Goal: Task Accomplishment & Management: Complete application form

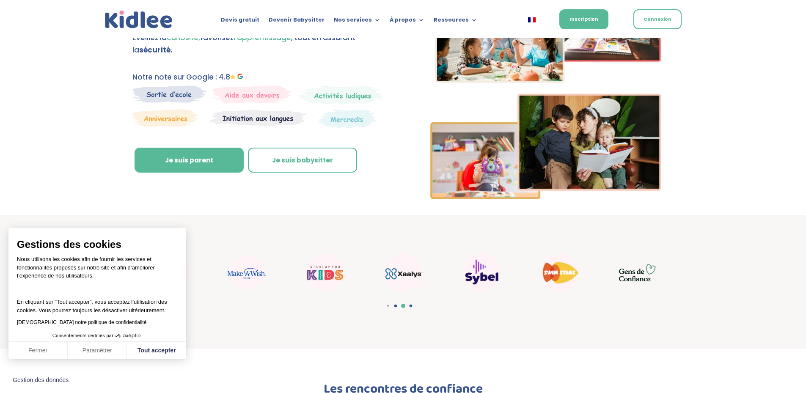
scroll to position [42, 0]
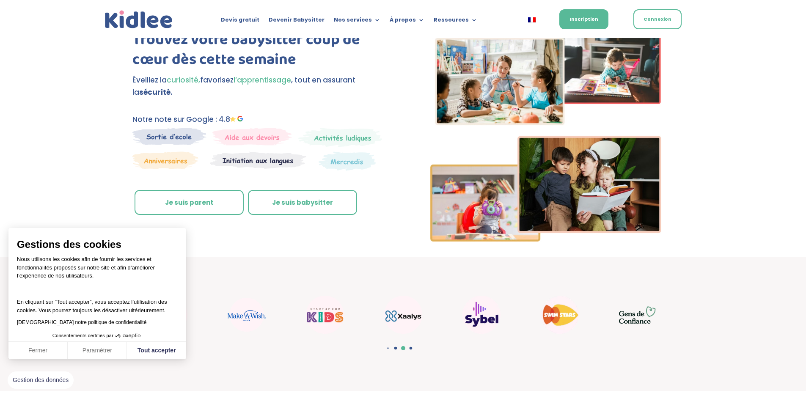
click at [175, 199] on link "Je suis parent" at bounding box center [189, 202] width 109 height 25
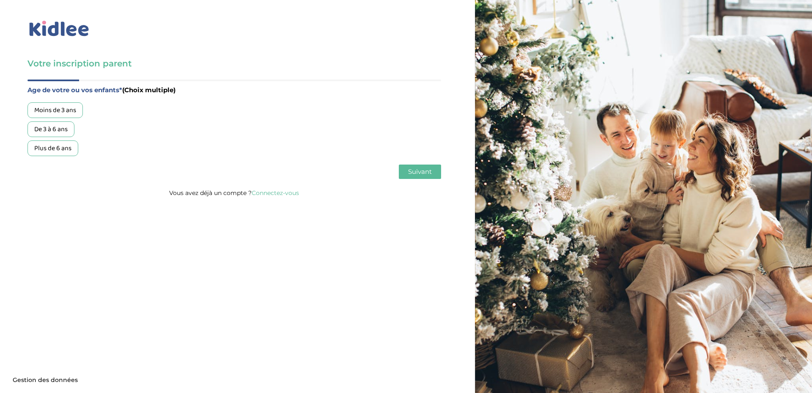
click at [58, 126] on div "De 3 à 6 ans" at bounding box center [50, 129] width 47 height 16
click at [60, 149] on div "Plus de 6 ans" at bounding box center [52, 148] width 51 height 16
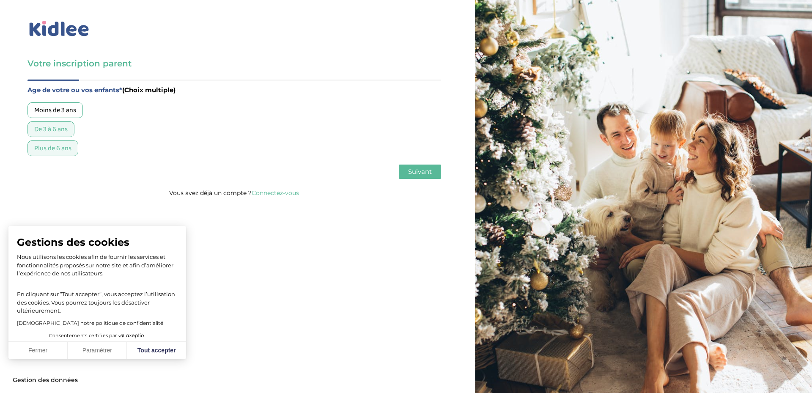
click at [60, 149] on div "Plus de 6 ans" at bounding box center [52, 148] width 51 height 16
click at [41, 348] on button "Fermer" at bounding box center [37, 351] width 59 height 18
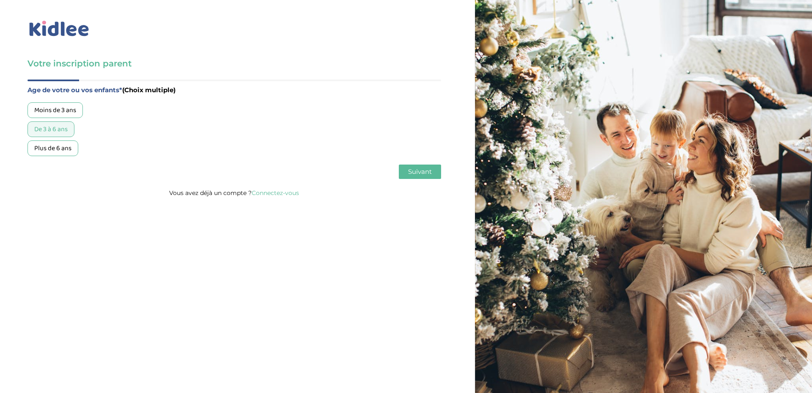
click at [412, 172] on span "Suivant" at bounding box center [420, 171] width 24 height 8
click at [58, 109] on div "Garde régulière" at bounding box center [56, 110] width 58 height 16
click at [424, 170] on span "Suivant" at bounding box center [420, 171] width 24 height 8
click at [82, 127] on div "Entre 30 et 50h/mois" at bounding box center [64, 129] width 74 height 16
click at [413, 170] on span "Suivant" at bounding box center [420, 171] width 24 height 8
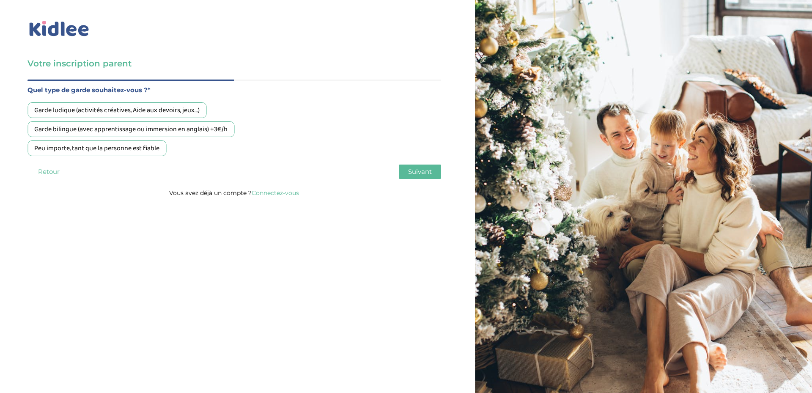
click at [146, 149] on div "Peu importe, tant que la personne est fiable" at bounding box center [96, 148] width 139 height 16
click at [420, 168] on span "Suivant" at bounding box center [420, 171] width 24 height 8
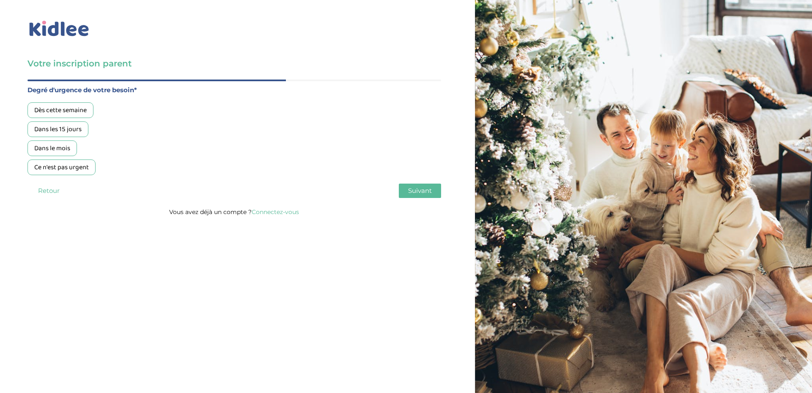
click at [76, 128] on div "Dans les 15 jours" at bounding box center [57, 129] width 61 height 16
click at [419, 192] on span "Suivant" at bounding box center [420, 191] width 24 height 8
click at [131, 129] on div "Oui, en direct ou via cercle proche" at bounding box center [82, 129] width 111 height 16
click at [428, 192] on span "Suivant" at bounding box center [420, 191] width 24 height 8
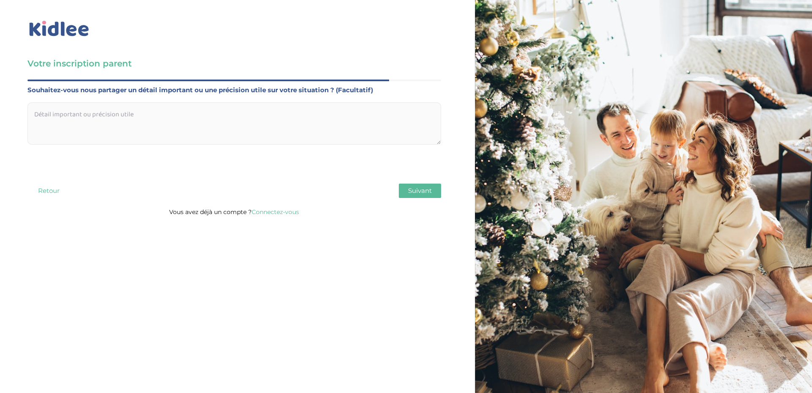
click at [174, 118] on textarea at bounding box center [234, 123] width 414 height 42
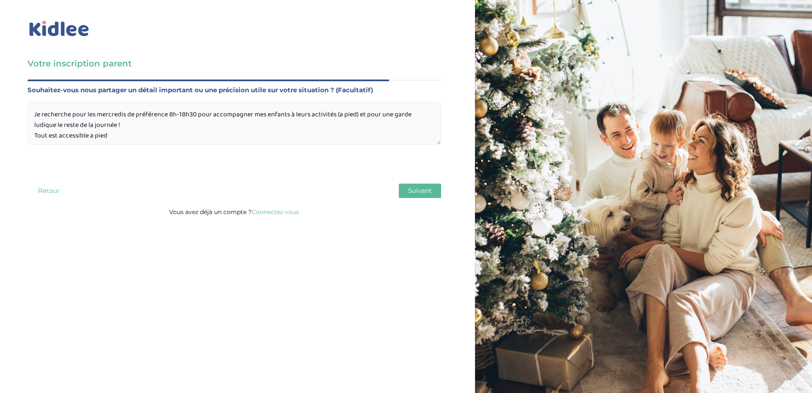
scroll to position [8, 0]
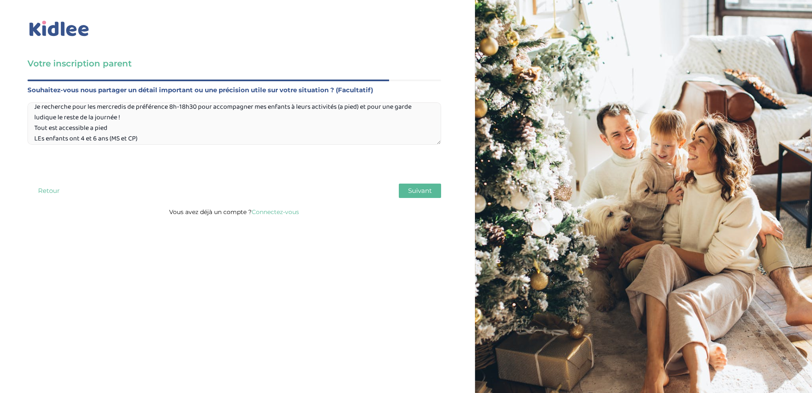
click at [39, 137] on textarea "Je recherche pour les mercredis de préférence 8h-18h30 pour accompagner mes enf…" at bounding box center [234, 123] width 414 height 42
click at [168, 134] on textarea "Je recherche pour les mercredis de préférence 8h-18h30 pour accompagner mes enf…" at bounding box center [234, 123] width 414 height 42
type textarea "Je recherche pour les mercredis de préférence 8h-18h30 pour accompagner mes enf…"
click at [415, 187] on span "Suivant" at bounding box center [420, 191] width 24 height 8
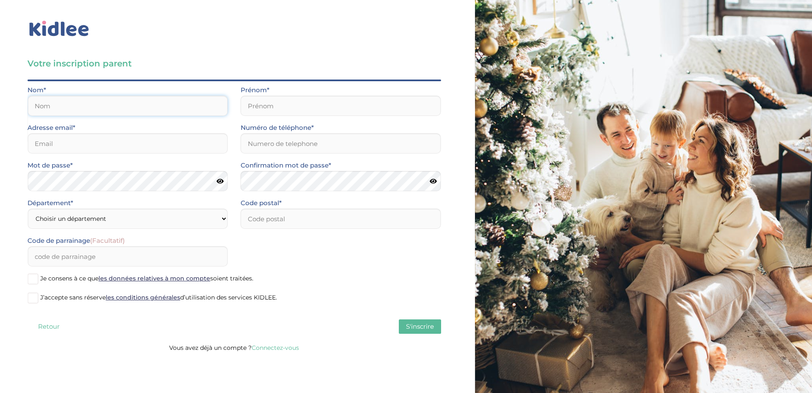
click at [141, 101] on input "text" at bounding box center [127, 106] width 200 height 20
type input "Elisabeth"
click at [46, 103] on input "Elisabeth" at bounding box center [127, 106] width 200 height 20
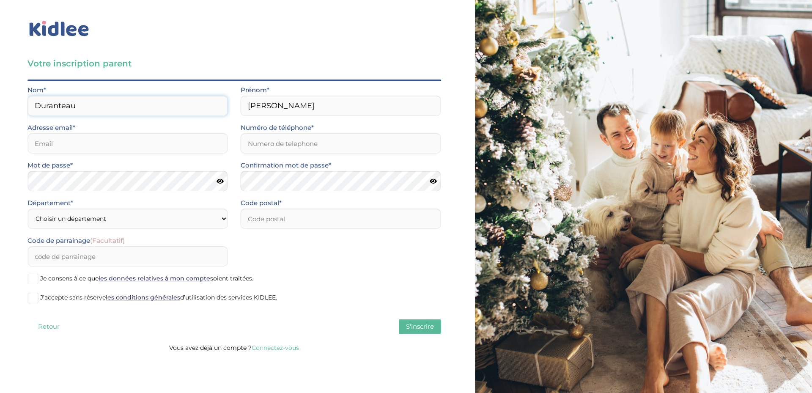
type input "Duranteau"
type input "elisabeth.duranteau@hotmail.com"
click at [276, 142] on input "Numéro de téléphone*" at bounding box center [341, 143] width 200 height 20
type input "0689592241"
click at [104, 216] on select "Choisir un département Paris (75) Hauts-de-Seine (92) Yvelines (78) Val-de-Marn…" at bounding box center [127, 219] width 200 height 20
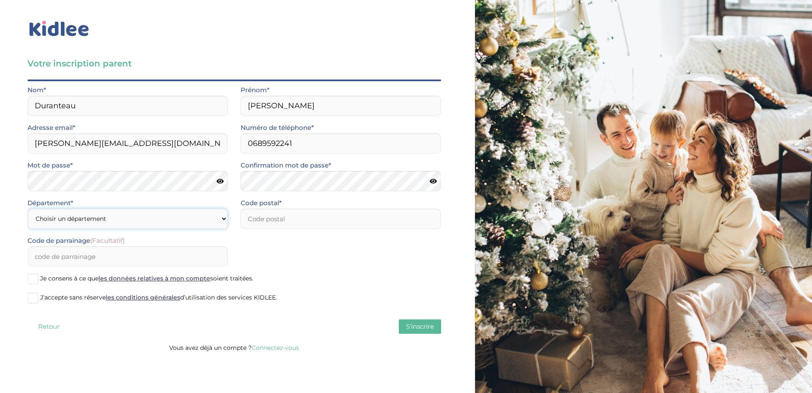
select select "92"
click at [27, 209] on select "Choisir un département Paris (75) Hauts-de-Seine (92) Yvelines (78) Val-de-Marn…" at bounding box center [127, 219] width 200 height 20
click at [296, 216] on input "number" at bounding box center [341, 219] width 200 height 20
type input "92330"
click at [29, 279] on span at bounding box center [32, 279] width 11 height 11
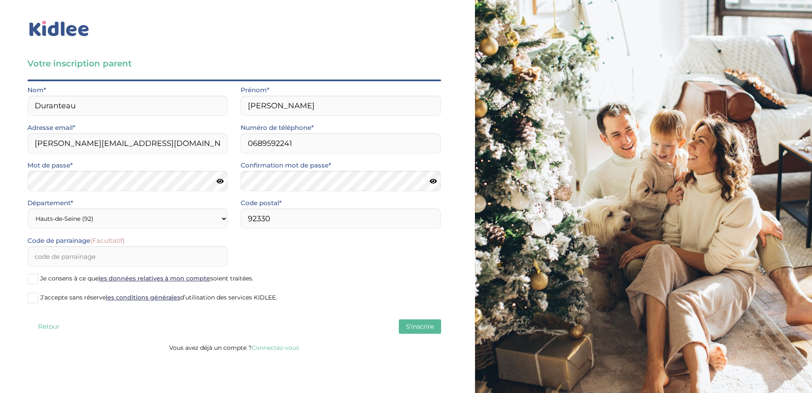
click at [0, 0] on input "Je consens à ce que les données relatives à mon compte soient traitées." at bounding box center [0, 0] width 0 height 0
click at [32, 300] on span at bounding box center [32, 298] width 11 height 11
click at [0, 0] on input "J’accepte sans réserve les conditions générales d’utilisation des services KIDL…" at bounding box center [0, 0] width 0 height 0
click at [429, 328] on span "S'inscrire" at bounding box center [420, 326] width 28 height 8
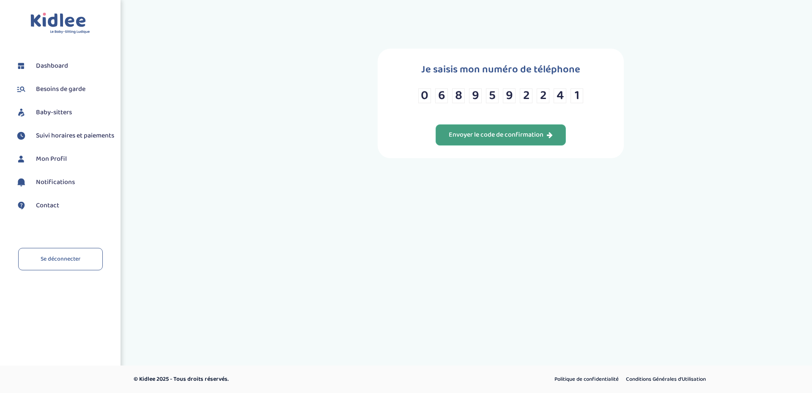
click at [530, 132] on div "Envoyer le code de confirmation" at bounding box center [501, 135] width 104 height 10
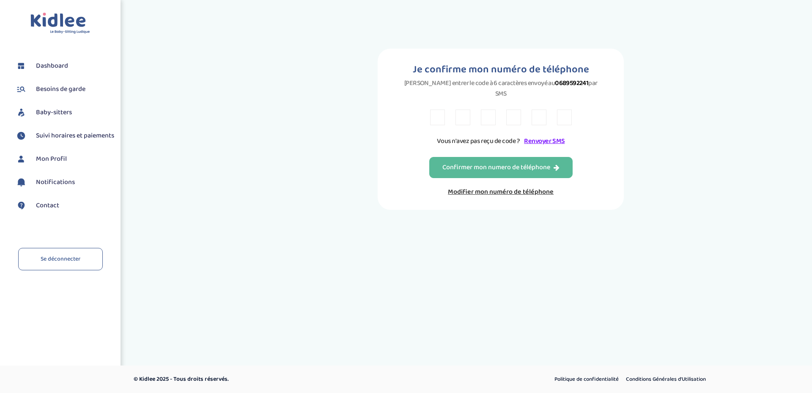
click at [442, 111] on input "text" at bounding box center [437, 118] width 15 height 16
type input "2"
type input "N"
type input "H"
type input "F"
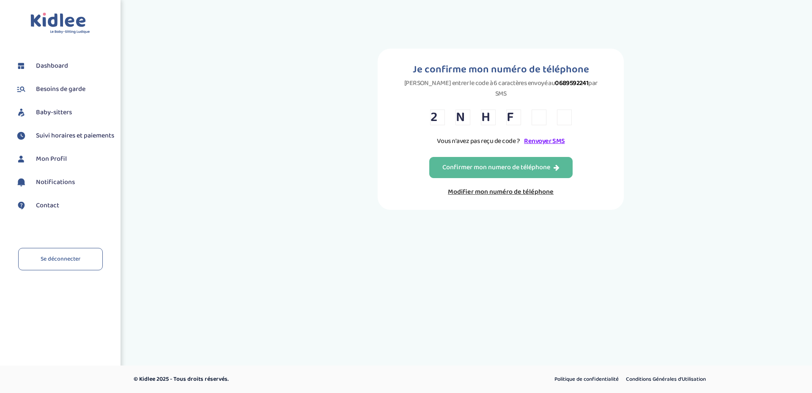
type input "9"
type input "J"
click at [526, 163] on div "Confirmer mon numero de téléphone" at bounding box center [500, 168] width 117 height 10
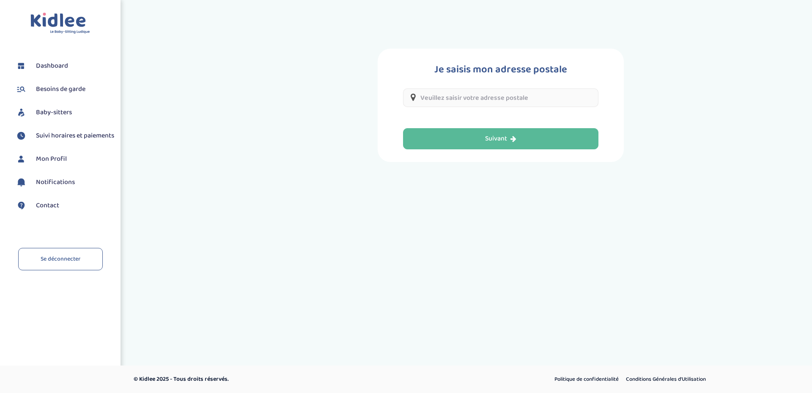
click at [460, 98] on input "text" at bounding box center [500, 97] width 195 height 19
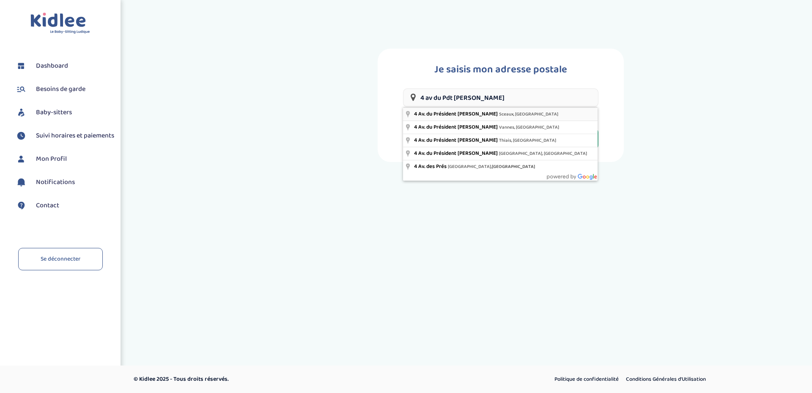
type input "4 Av. du Président [PERSON_NAME], [GEOGRAPHIC_DATA], [GEOGRAPHIC_DATA]"
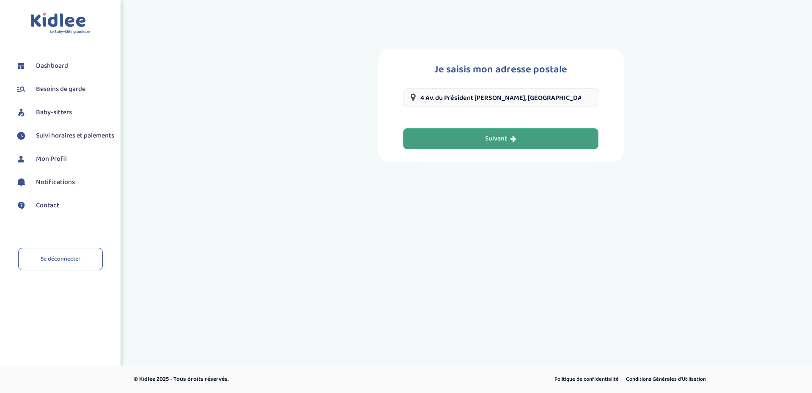
click at [513, 137] on icon "button" at bounding box center [514, 138] width 6 height 7
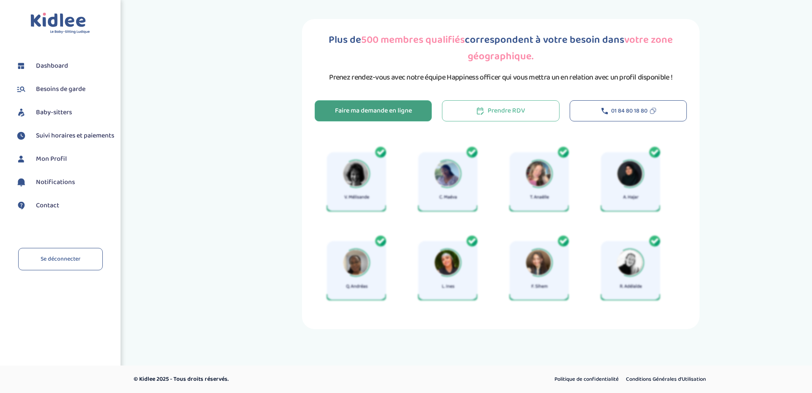
click at [376, 112] on div "Faire ma demande en ligne" at bounding box center [373, 111] width 77 height 10
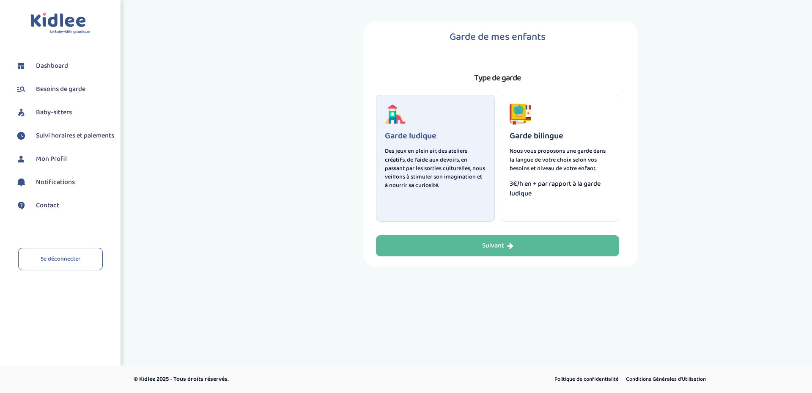
click at [448, 179] on p "Des jeux en plein air, des ateliers créatifs, de l'aide aux devoirs, en passant…" at bounding box center [435, 168] width 101 height 43
click at [493, 242] on div "Suivant" at bounding box center [497, 246] width 31 height 10
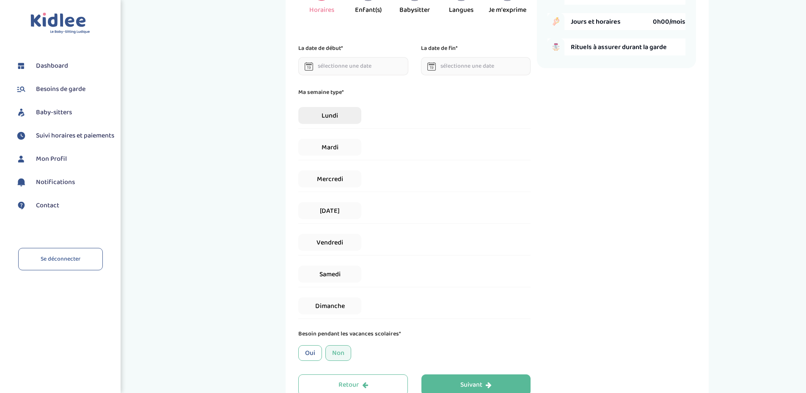
scroll to position [85, 0]
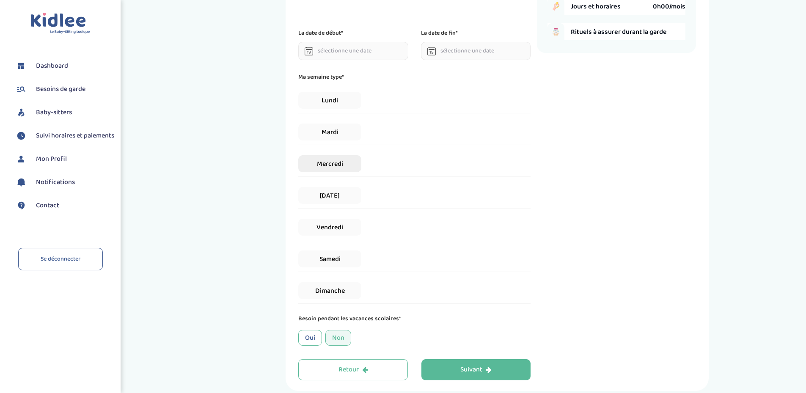
click at [343, 162] on span "Mercredi" at bounding box center [329, 163] width 63 height 17
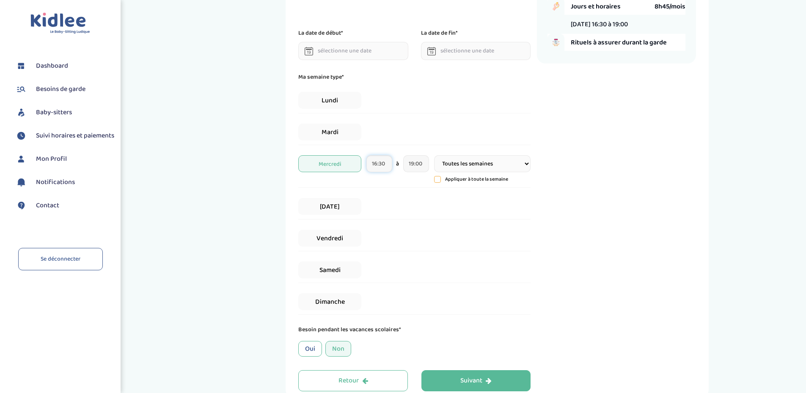
click at [372, 163] on input "16:30" at bounding box center [379, 163] width 26 height 17
drag, startPoint x: 372, startPoint y: 163, endPoint x: 393, endPoint y: 163, distance: 20.7
click at [393, 163] on div "16:30 16 : 30 00 01 02 03 04 05 06 07 08 09 10 11 12 13 14 15 16 17 18 19 20 21…" at bounding box center [397, 163] width 63 height 17
type input "08:00"
click at [409, 167] on input "19:00" at bounding box center [416, 163] width 26 height 17
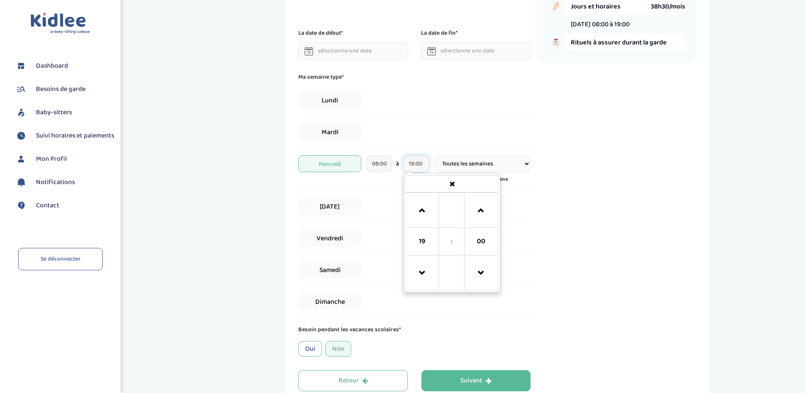
drag, startPoint x: 412, startPoint y: 165, endPoint x: 424, endPoint y: 164, distance: 12.7
click at [424, 164] on input "19:00" at bounding box center [416, 163] width 26 height 17
type input "18:30"
click at [630, 159] on div "Récapitulatif de votre demande Enfants 1 Jours et horaires 36h45/mois [DATE] 08…" at bounding box center [616, 169] width 159 height 444
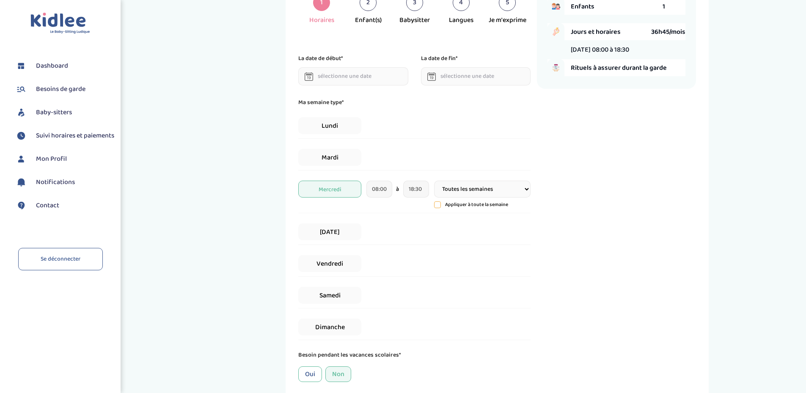
scroll to position [0, 0]
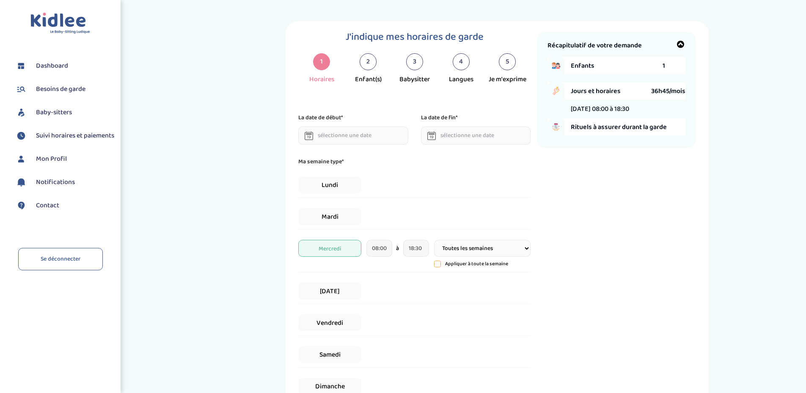
click at [375, 139] on input "text" at bounding box center [353, 135] width 110 height 18
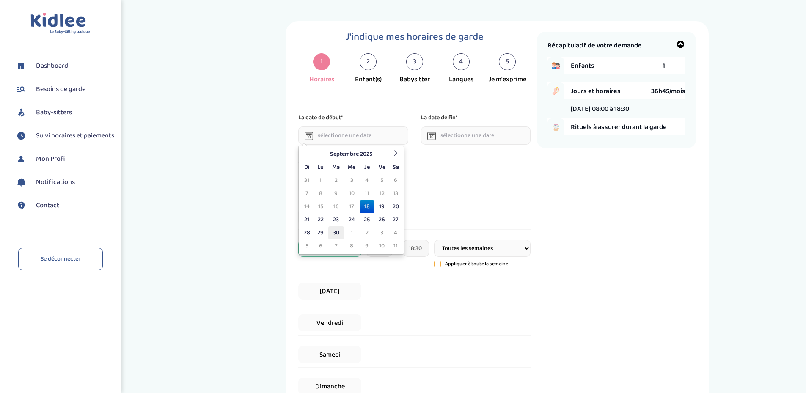
click at [334, 232] on td "30" at bounding box center [336, 232] width 16 height 13
type input "30-09-2025"
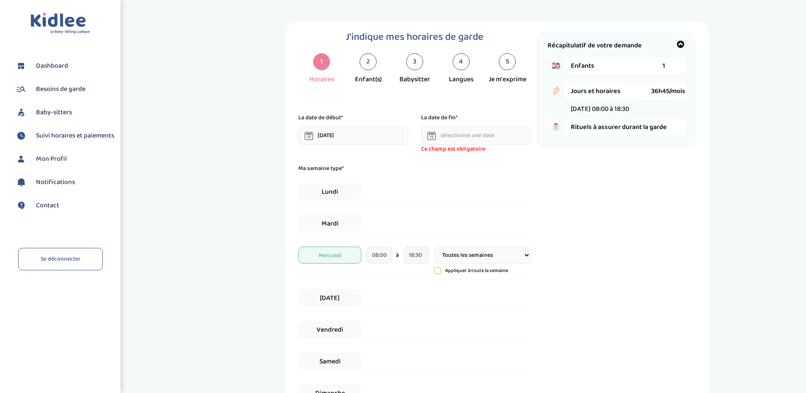
click at [475, 136] on input "text" at bounding box center [476, 135] width 110 height 18
click at [519, 154] on icon at bounding box center [518, 153] width 6 height 6
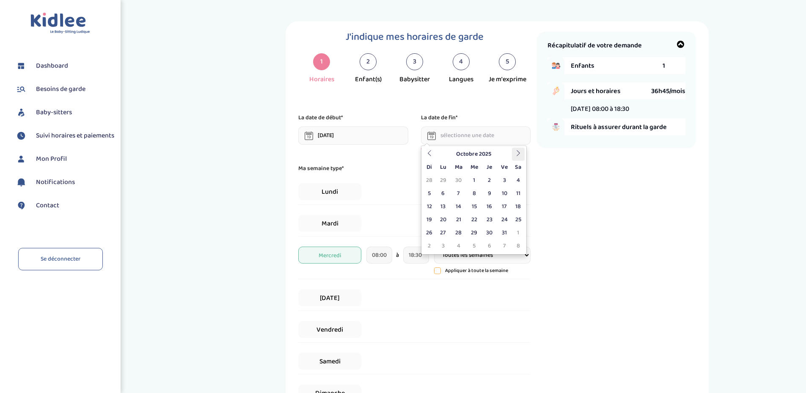
click at [519, 154] on icon at bounding box center [518, 153] width 6 height 6
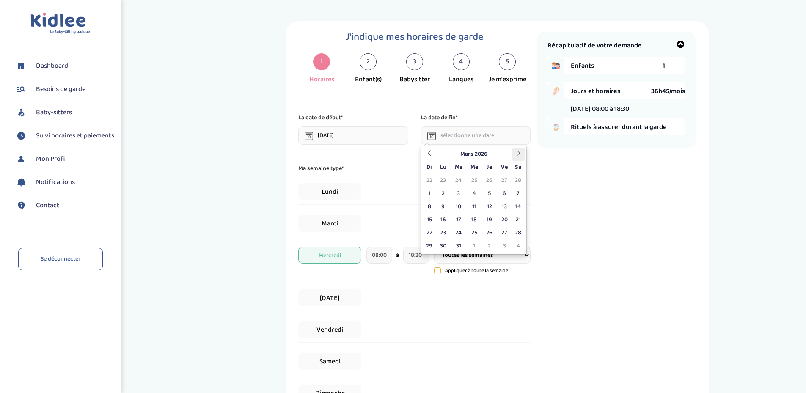
click at [519, 154] on icon at bounding box center [518, 153] width 6 height 6
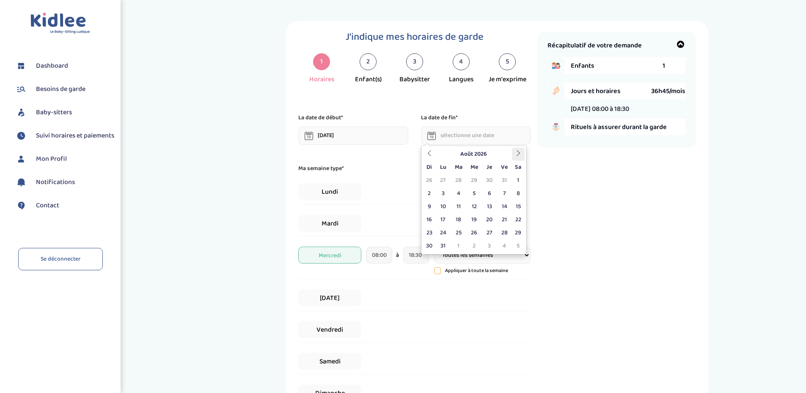
click at [519, 154] on icon at bounding box center [518, 153] width 6 height 6
click at [430, 152] on icon at bounding box center [429, 153] width 6 height 6
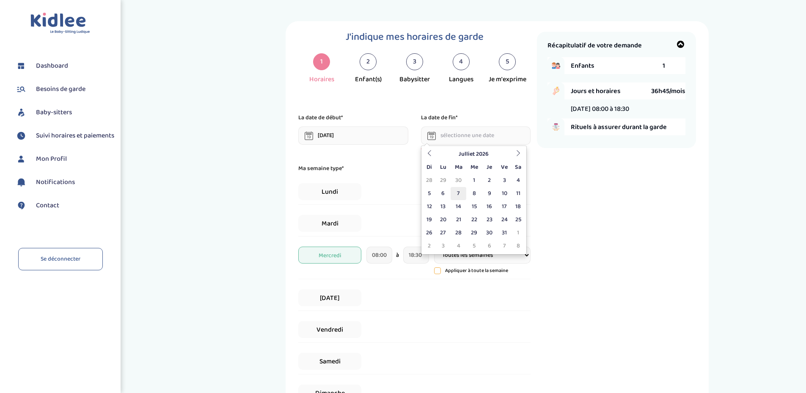
click at [461, 194] on td "7" at bounding box center [458, 193] width 16 height 13
type input "07-07-2026"
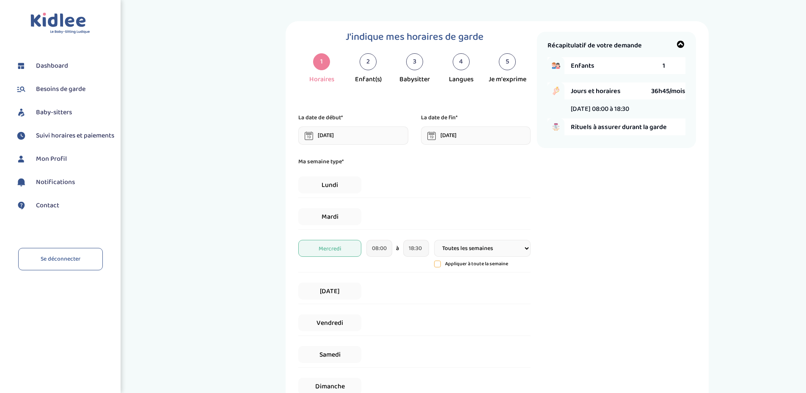
click at [663, 61] on span "1" at bounding box center [663, 65] width 3 height 11
click at [681, 45] on icon at bounding box center [681, 44] width 8 height 8
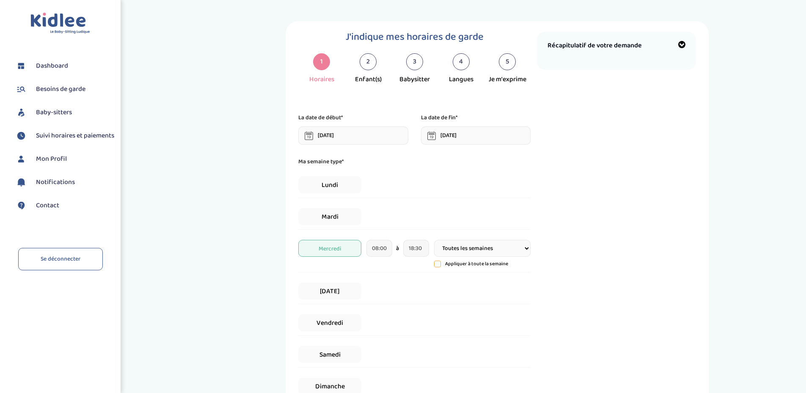
click at [681, 45] on icon at bounding box center [681, 44] width 8 height 8
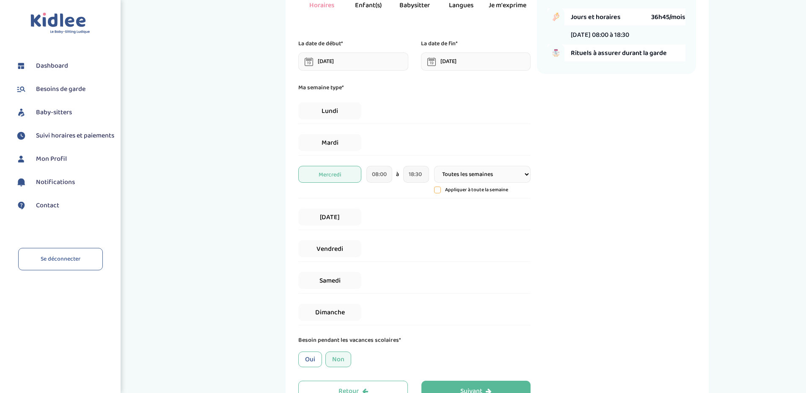
scroll to position [136, 0]
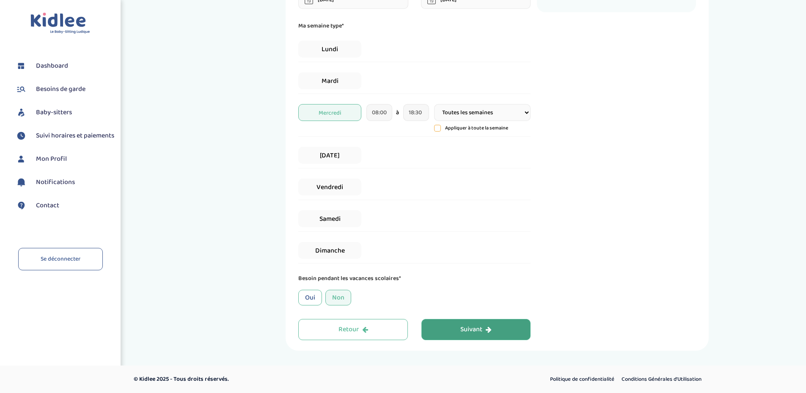
click at [489, 327] on icon "button" at bounding box center [489, 329] width 6 height 7
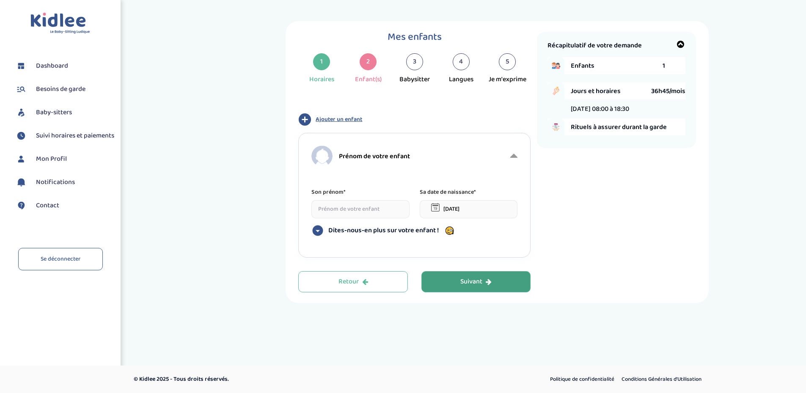
scroll to position [0, 0]
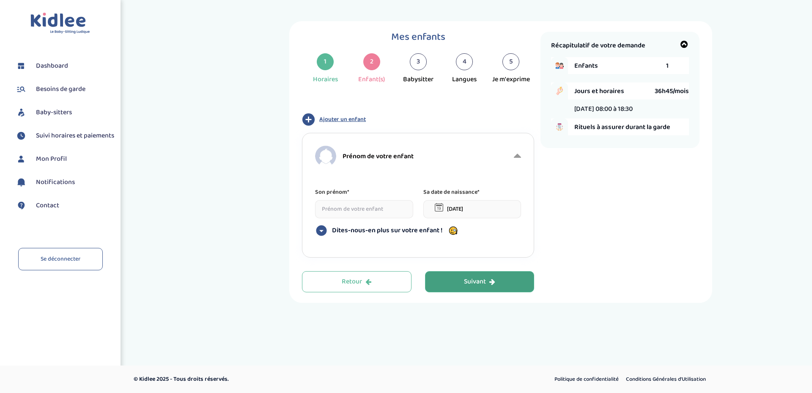
click at [353, 209] on input at bounding box center [364, 209] width 98 height 18
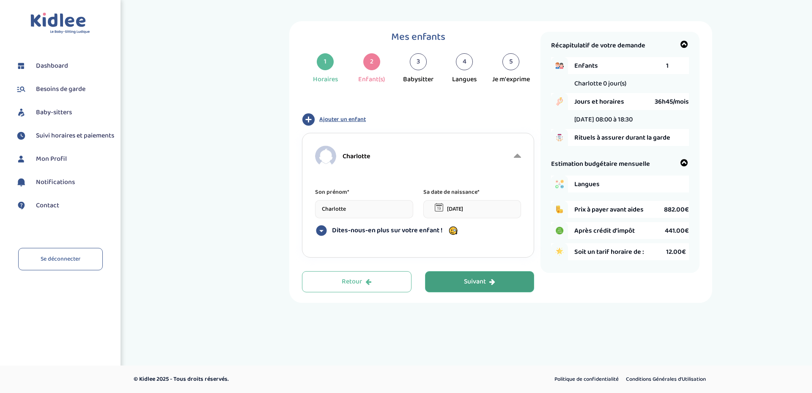
type input "Charlotte"
click at [451, 206] on input "18-09-2025" at bounding box center [472, 209] width 98 height 18
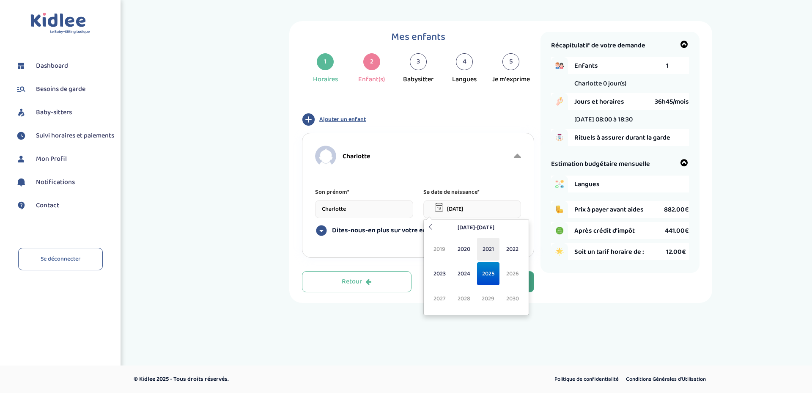
click at [489, 250] on span "2021" at bounding box center [488, 249] width 22 height 23
click at [452, 208] on input "18-09-2025" at bounding box center [472, 209] width 98 height 18
click at [461, 208] on input "04-09-2025" at bounding box center [472, 209] width 98 height 18
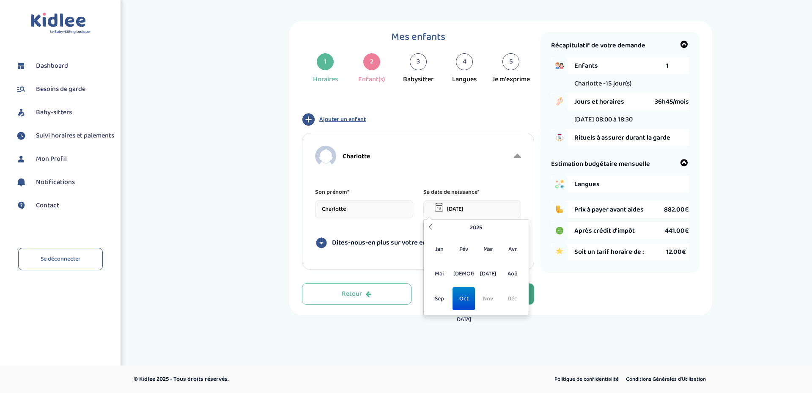
drag, startPoint x: 473, startPoint y: 210, endPoint x: 483, endPoint y: 209, distance: 10.2
click at [483, 209] on input "04-10-2025" at bounding box center [472, 209] width 98 height 18
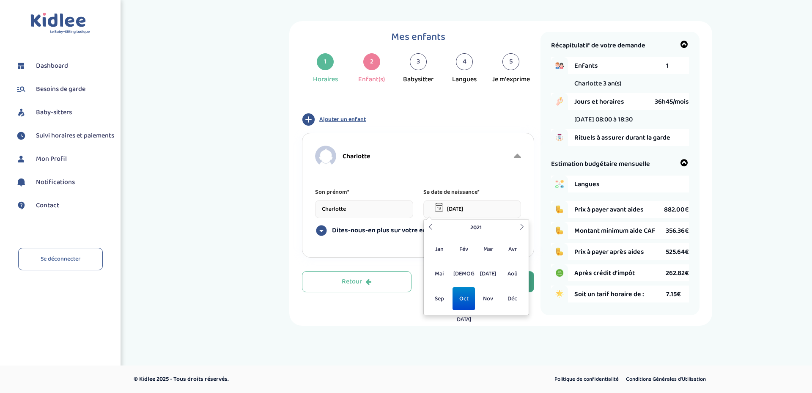
type input "04-10-2021"
click at [491, 161] on div "Charlotte" at bounding box center [413, 156] width 197 height 21
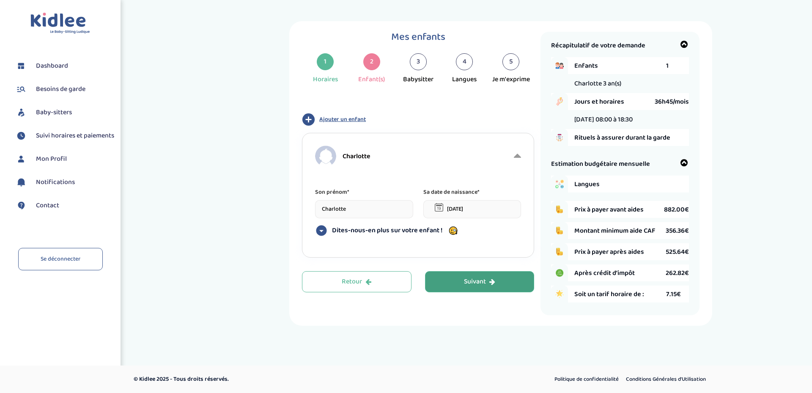
click at [381, 226] on span "Dites-nous-en plus sur votre enfant !" at bounding box center [387, 230] width 110 height 8
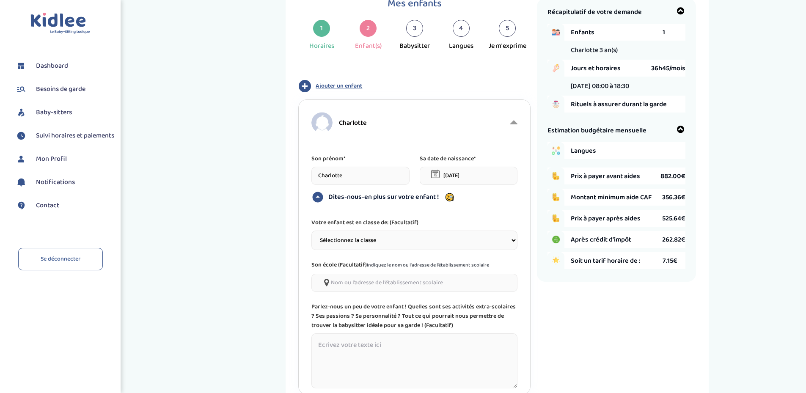
scroll to position [85, 0]
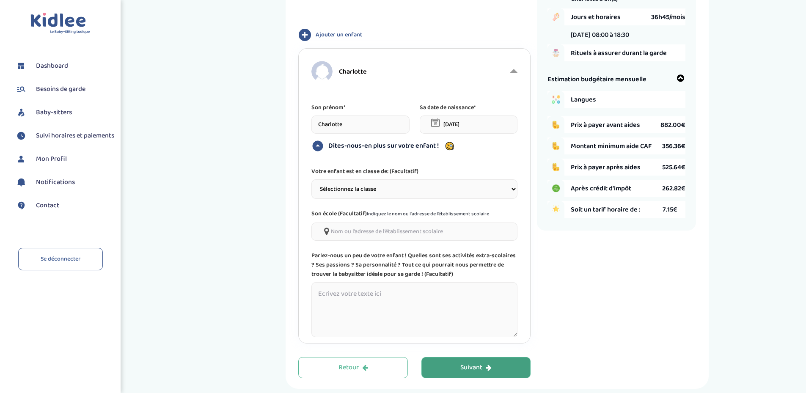
click at [375, 186] on select "Sélectionnez la classe Petite section (PS) Moyenne section (MS) Grande section …" at bounding box center [414, 188] width 206 height 19
select select "2"
click at [311, 179] on select "Sélectionnez la classe Petite section (PS) Moyenne section (MS) Grande section …" at bounding box center [414, 188] width 206 height 19
click at [365, 301] on textarea at bounding box center [414, 309] width 206 height 55
type textarea "Charlotte fait de la danse le mercredi et elle aime jouer et cuisiner !"
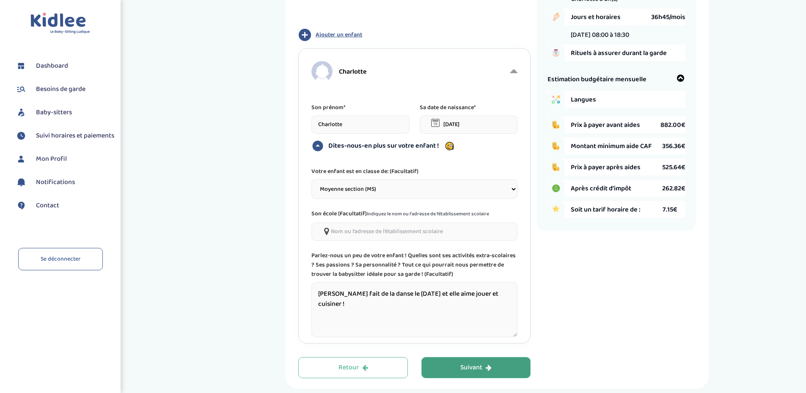
click at [345, 34] on span "Ajouter un enfant" at bounding box center [339, 34] width 47 height 9
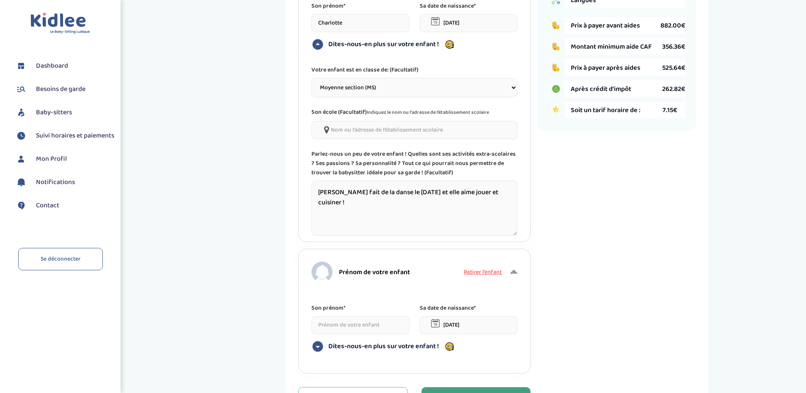
scroll to position [211, 0]
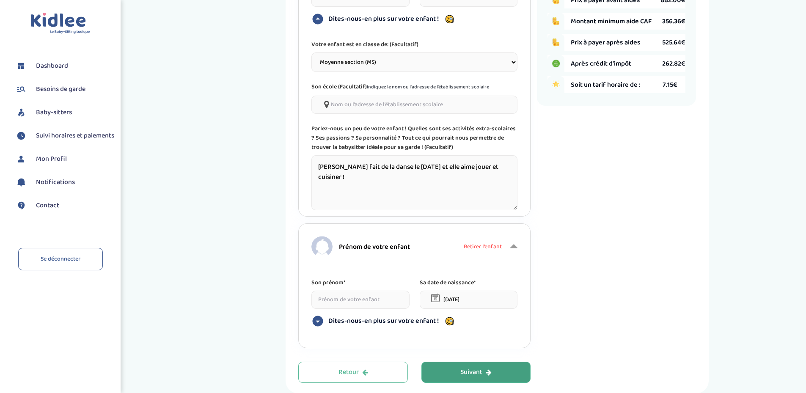
click at [365, 308] on input at bounding box center [360, 300] width 98 height 18
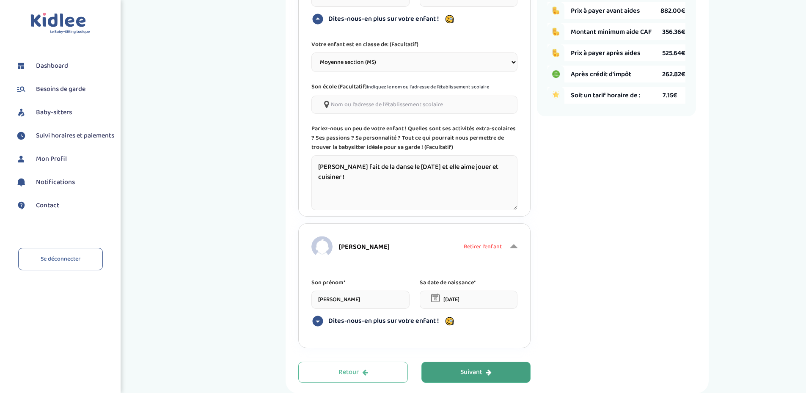
type input "Louis"
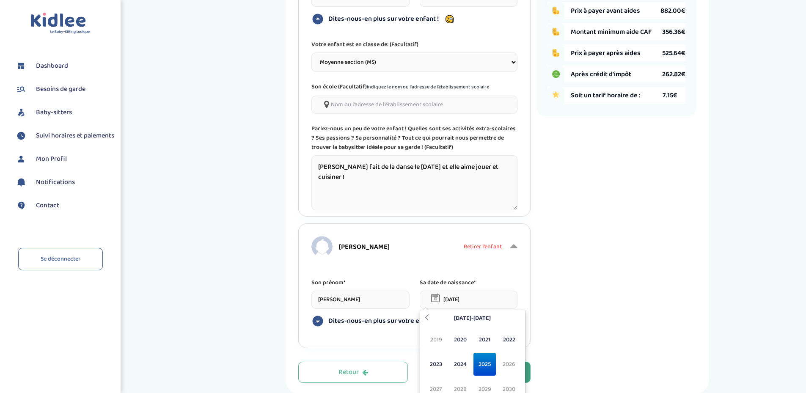
click at [448, 297] on input "18-09-2025" at bounding box center [469, 300] width 98 height 18
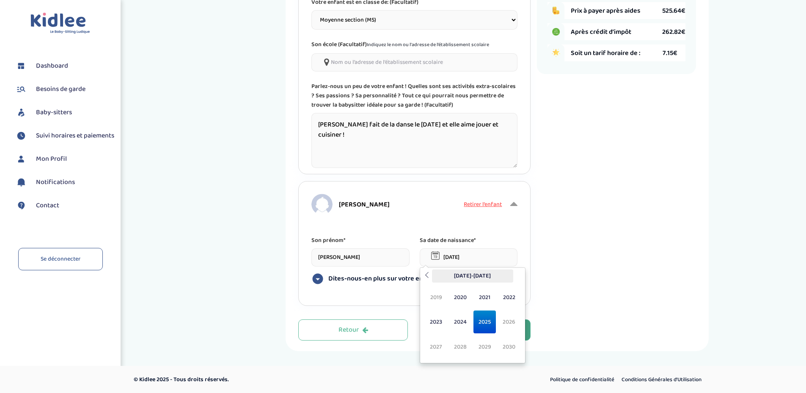
scroll to position [254, 0]
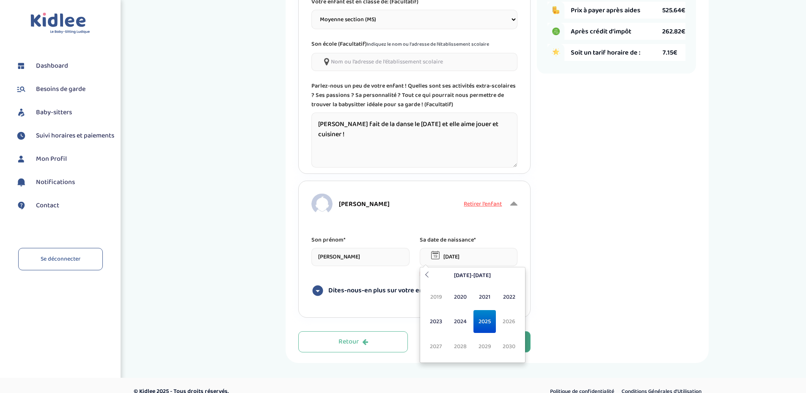
click at [454, 257] on input "21-09-2025" at bounding box center [469, 257] width 98 height 18
click at [465, 253] on input "21-10-2025" at bounding box center [469, 257] width 98 height 18
click at [440, 298] on span "2019" at bounding box center [436, 297] width 22 height 23
click at [464, 261] on input "21-10-2025" at bounding box center [469, 257] width 98 height 18
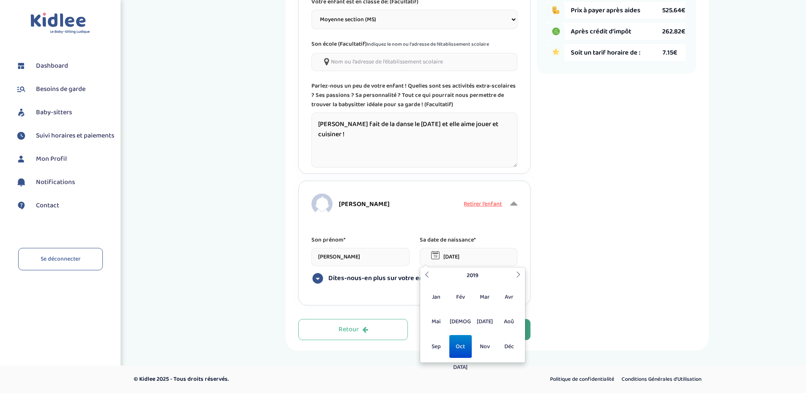
type input "21-10-2019"
click at [595, 243] on div "Récapitulatif de votre demande Enfants 2 Charlotte 3 an(s) Louis 5 an(s) Jours …" at bounding box center [616, 59] width 159 height 563
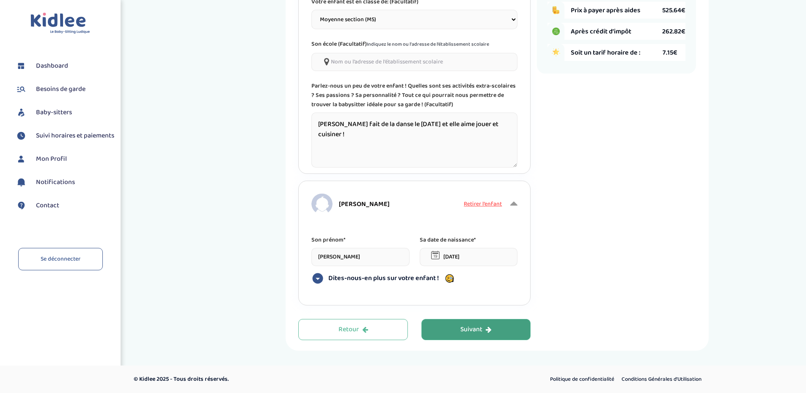
click at [392, 278] on span "Dites-nous-en plus sur votre enfant !" at bounding box center [383, 278] width 110 height 8
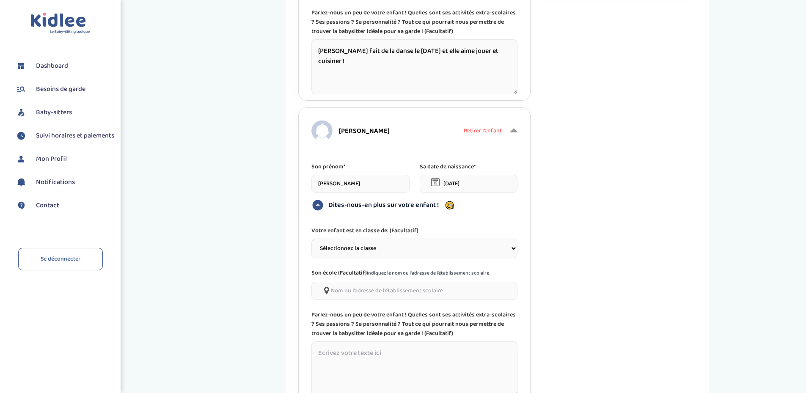
scroll to position [339, 0]
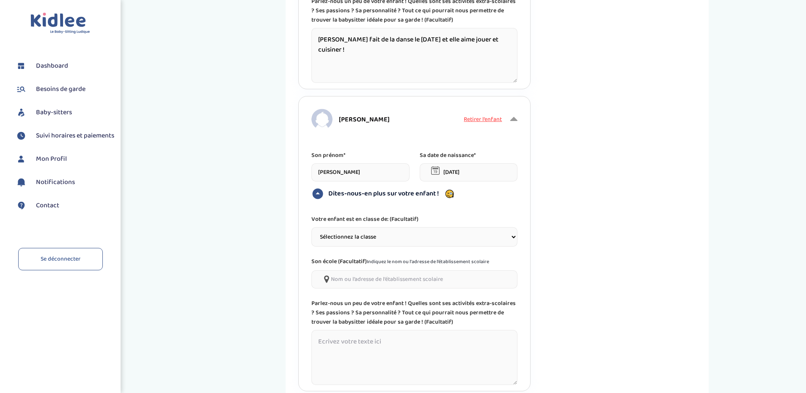
click at [373, 240] on select "Sélectionnez la classe Petite section (PS) Moyenne section (MS) Grande section …" at bounding box center [414, 236] width 206 height 19
select select "4"
click at [311, 227] on select "Sélectionnez la classe Petite section (PS) Moyenne section (MS) Grande section …" at bounding box center [414, 236] width 206 height 19
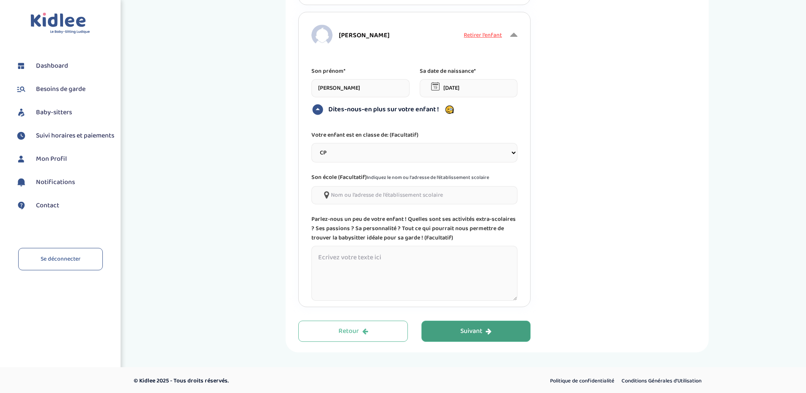
scroll to position [423, 0]
click at [380, 266] on textarea at bounding box center [414, 272] width 206 height 55
type textarea "Louis fait du tennis le mercredi et aime le sport ! Il aura quelques menus devo…"
click at [484, 330] on div "Suivant" at bounding box center [475, 331] width 31 height 10
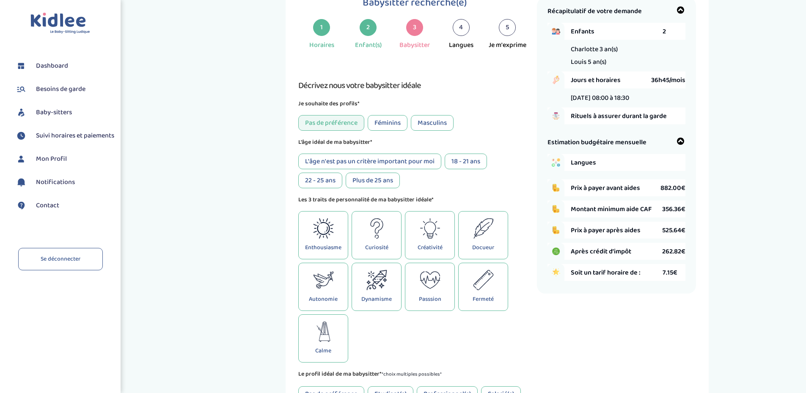
scroll to position [32, 0]
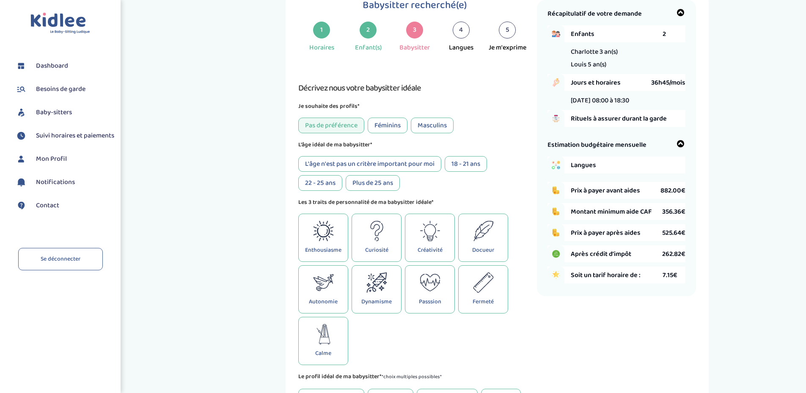
click at [409, 165] on div "L'âge n'est pas un critère important pour moi" at bounding box center [369, 164] width 143 height 16
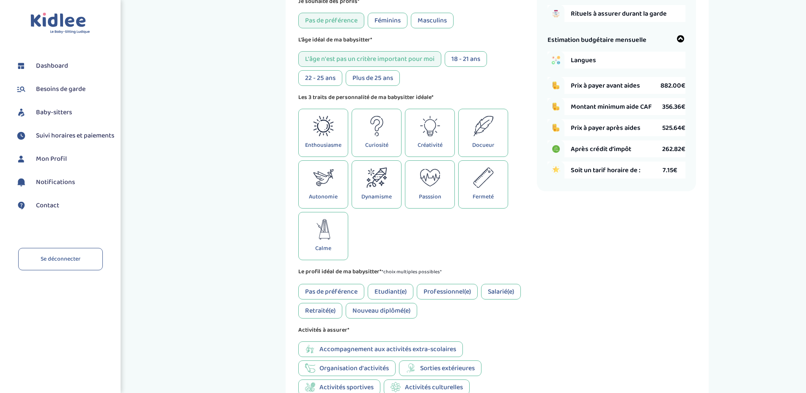
scroll to position [159, 0]
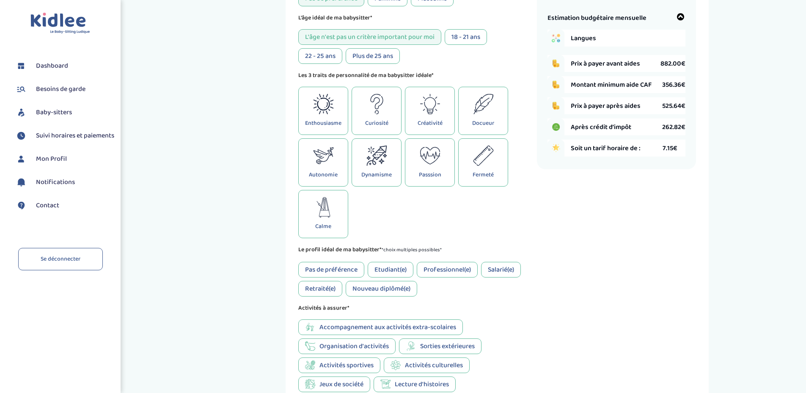
click at [318, 106] on icon at bounding box center [323, 104] width 13 height 13
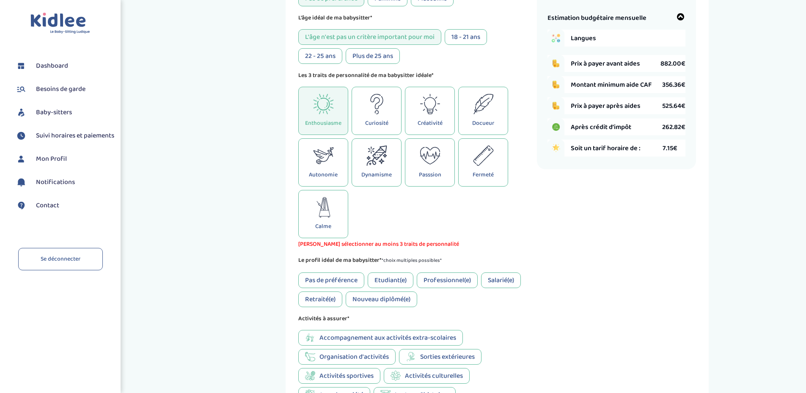
click at [382, 167] on div "Dynamisme" at bounding box center [376, 162] width 50 height 48
click at [306, 159] on div "Autonomie" at bounding box center [323, 162] width 50 height 48
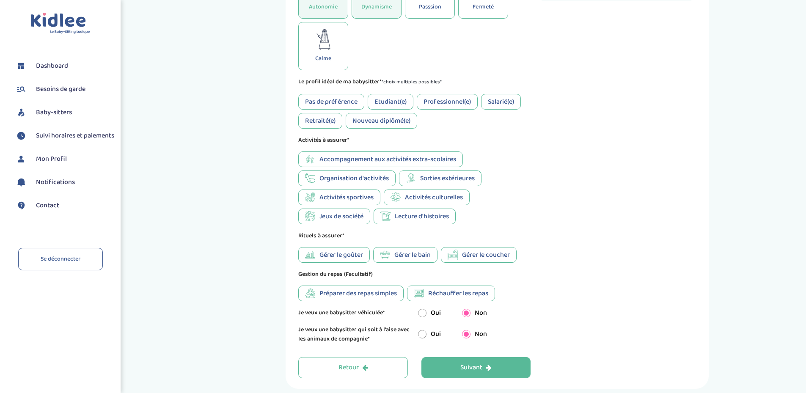
scroll to position [328, 0]
click at [347, 100] on div "Pas de préférence" at bounding box center [331, 101] width 66 height 16
click at [359, 155] on span "Accompagnement aux activités extra-scolaires" at bounding box center [387, 158] width 137 height 11
click at [439, 180] on span "Sorties extérieures" at bounding box center [447, 177] width 55 height 11
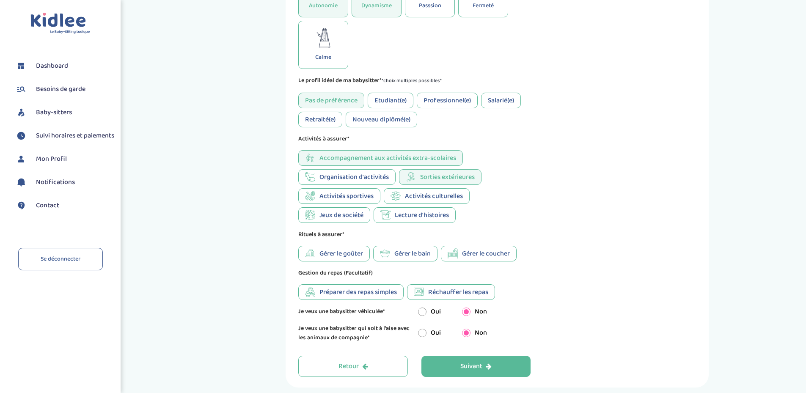
click at [354, 214] on span "Jeux de société" at bounding box center [341, 215] width 44 height 11
click at [388, 212] on icon at bounding box center [385, 215] width 10 height 10
click at [358, 172] on span "Organisation d'activités" at bounding box center [353, 177] width 69 height 11
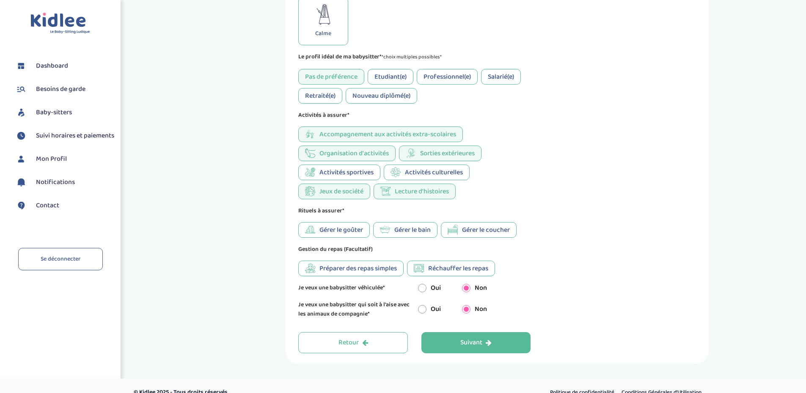
scroll to position [365, 0]
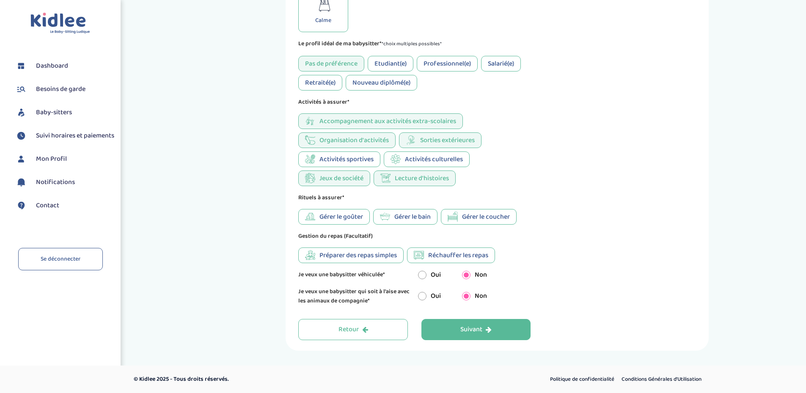
click at [389, 215] on icon at bounding box center [385, 216] width 10 height 10
click at [329, 217] on span "Gérer le goûter" at bounding box center [341, 216] width 44 height 11
click at [344, 250] on span "Préparer des repas simples" at bounding box center [357, 255] width 77 height 11
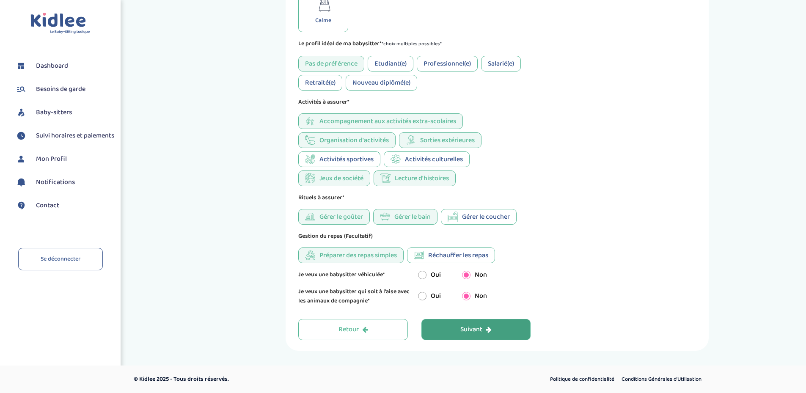
click at [482, 330] on div "Suivant" at bounding box center [475, 330] width 31 height 10
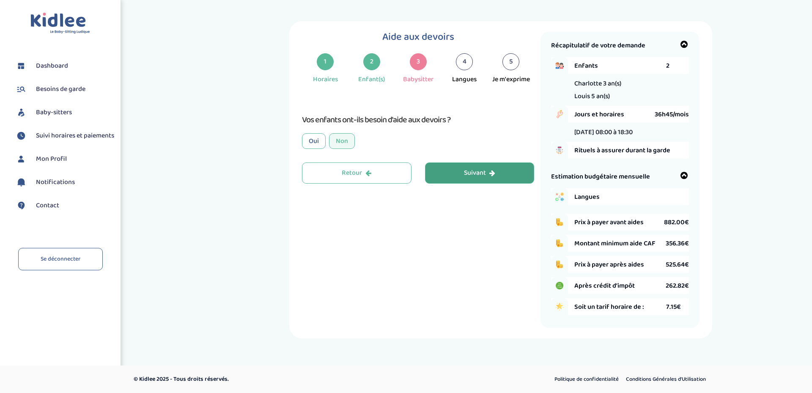
click at [312, 141] on div "Oui" at bounding box center [314, 141] width 24 height 16
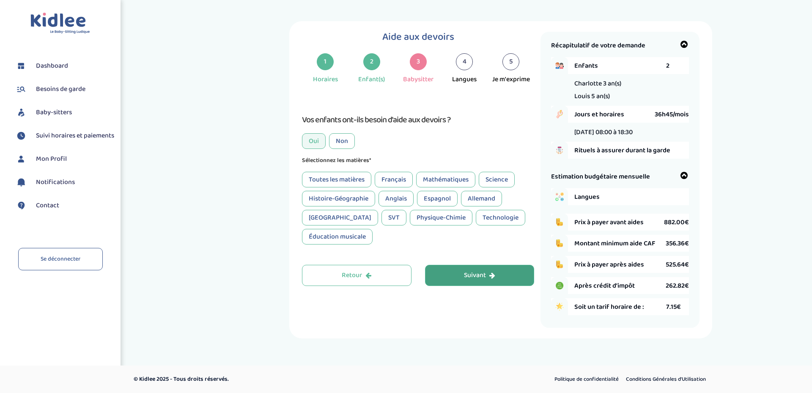
click at [340, 143] on div "Non" at bounding box center [342, 141] width 26 height 16
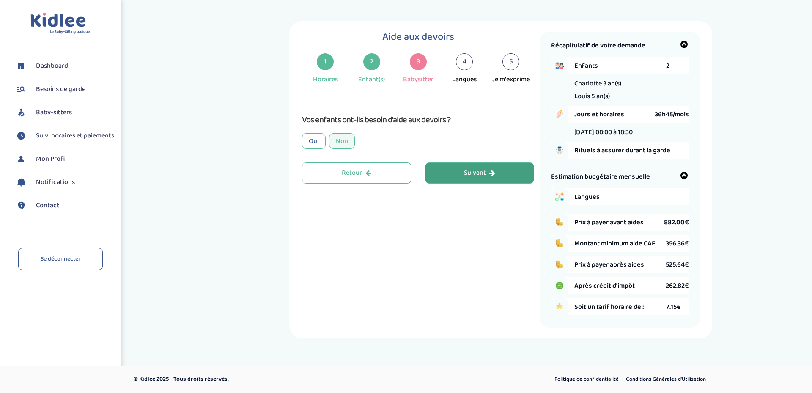
click at [459, 174] on button "Suivant" at bounding box center [480, 172] width 110 height 21
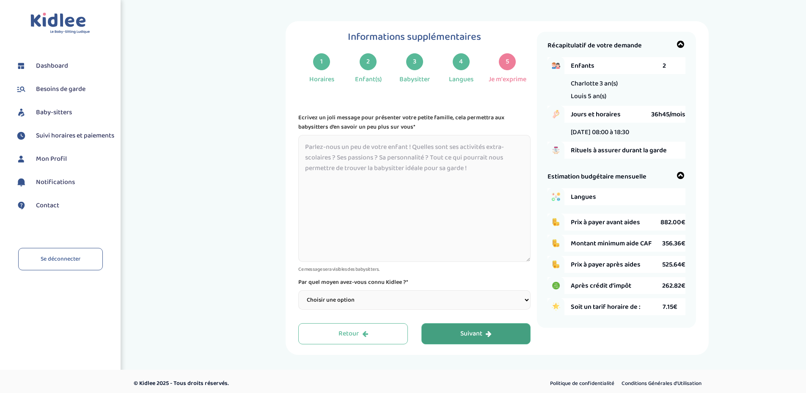
click at [459, 174] on textarea at bounding box center [414, 198] width 232 height 127
type textarea "C"
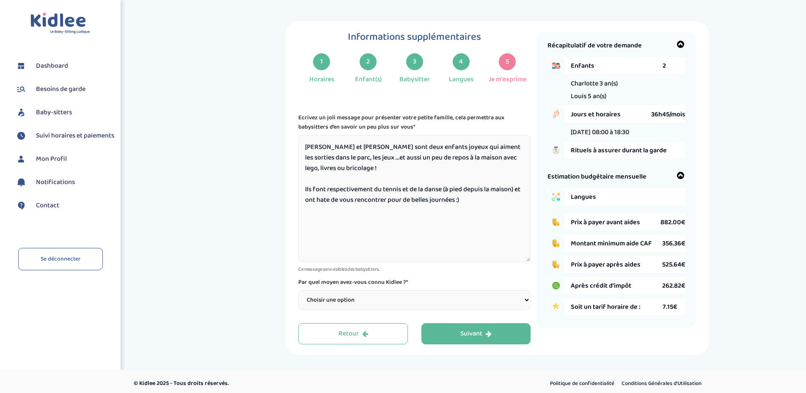
type textarea "Louis et Charlotte sont deux enfants joyeux qui aiment les sorties dans le parc…"
click at [381, 305] on select "Choisir une option Bouche à Oreille Google Plateforme Gens de confiance Faceboo…" at bounding box center [414, 299] width 232 height 19
select select "3"
click at [298, 290] on select "Choisir une option Bouche à Oreille Google Plateforme Gens de confiance Faceboo…" at bounding box center [414, 299] width 232 height 19
click at [501, 338] on button "Suivant" at bounding box center [476, 333] width 110 height 21
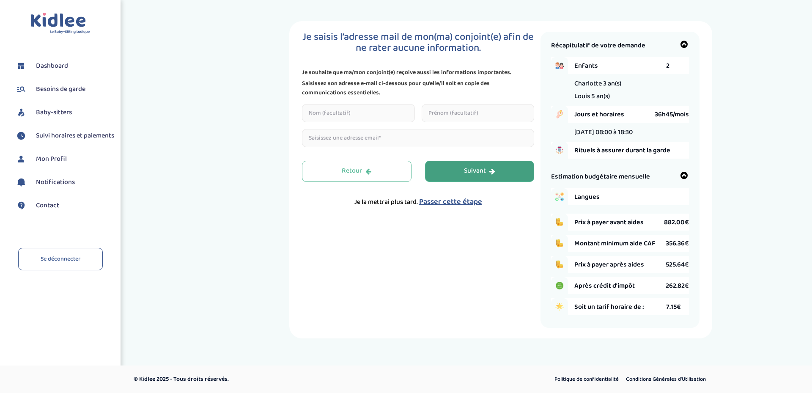
click at [481, 176] on button "Suivant" at bounding box center [480, 171] width 110 height 21
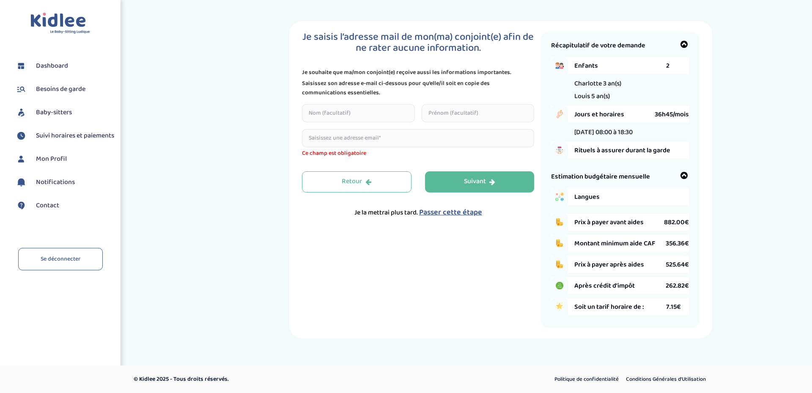
click at [454, 213] on span "Passer cette étape" at bounding box center [450, 212] width 63 height 12
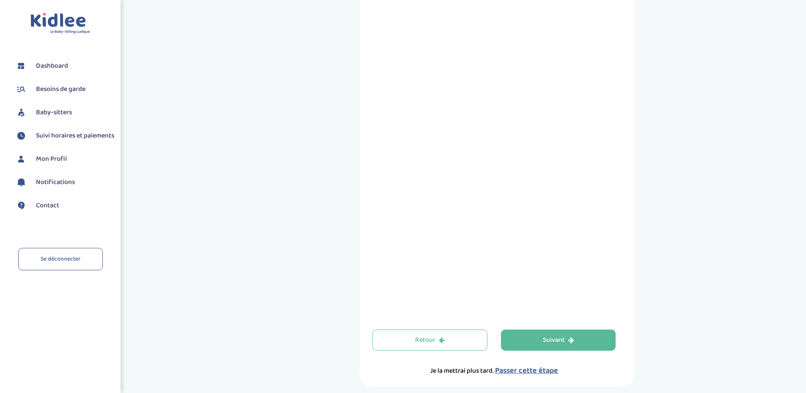
scroll to position [235, 0]
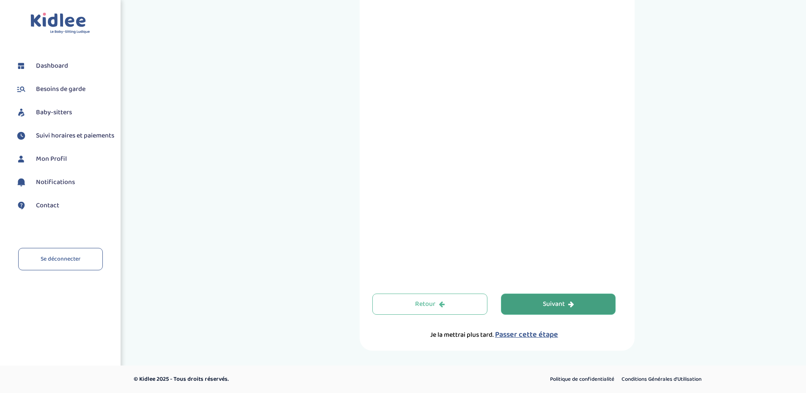
click at [564, 302] on div "Suivant" at bounding box center [558, 304] width 31 height 10
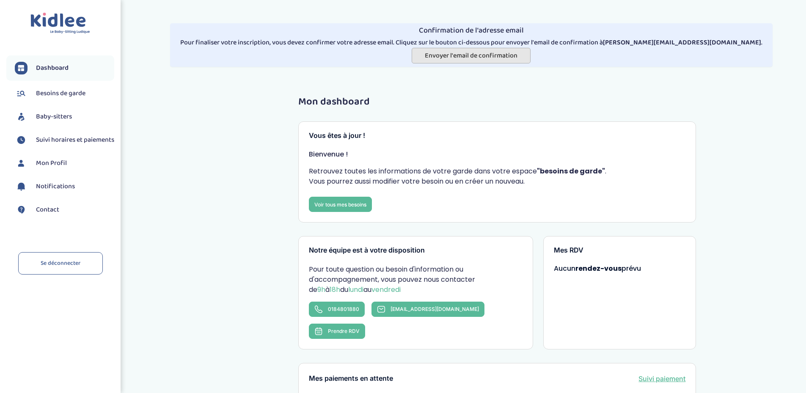
click at [469, 56] on span "Envoyer l'email de confirmation" at bounding box center [471, 55] width 93 height 11
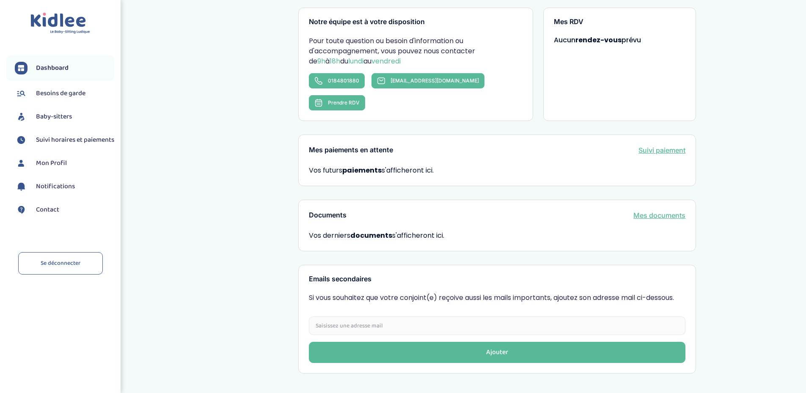
scroll to position [270, 0]
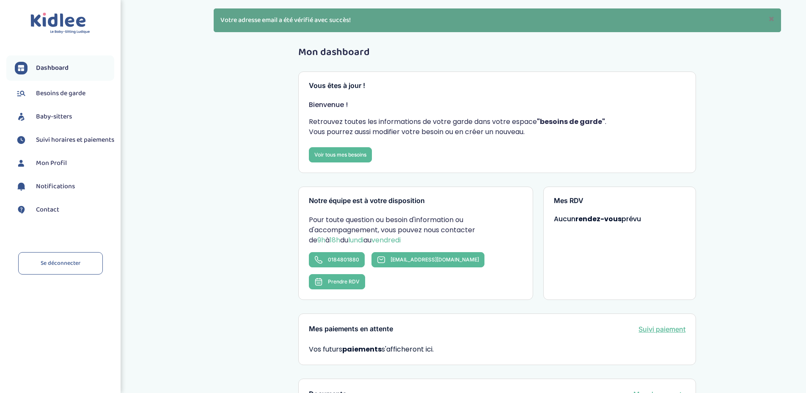
click at [64, 95] on span "Besoins de garde" at bounding box center [60, 93] width 49 height 10
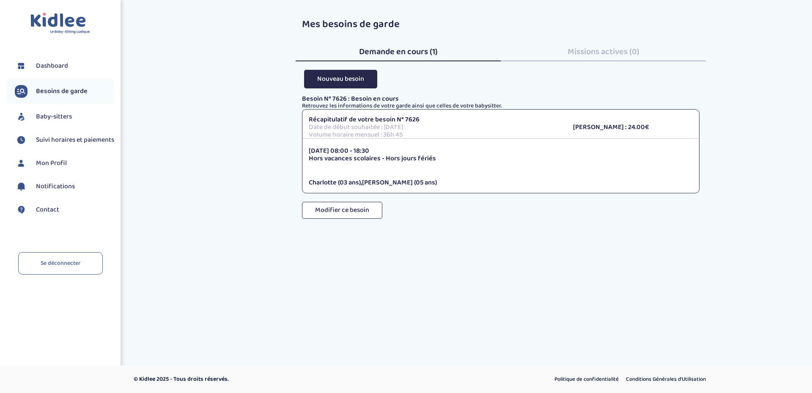
click at [63, 115] on span "Baby-sitters" at bounding box center [54, 117] width 36 height 10
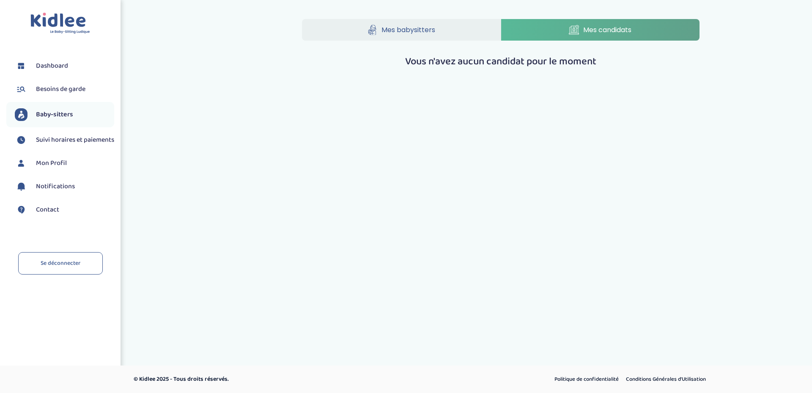
click at [52, 168] on span "Mon Profil" at bounding box center [51, 163] width 31 height 10
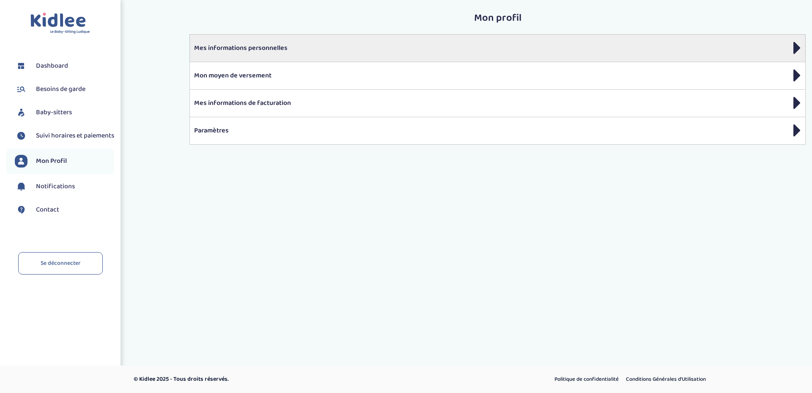
click at [209, 47] on p "Mes informations personnelles" at bounding box center [497, 48] width 607 height 10
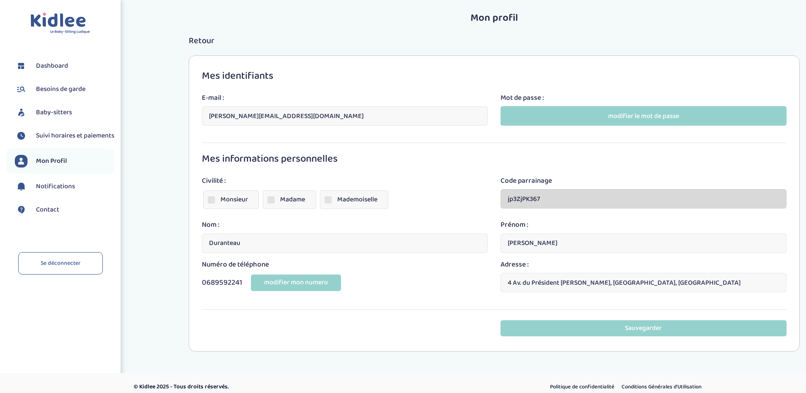
click at [280, 199] on label "Madame" at bounding box center [289, 199] width 53 height 19
click at [0, 0] on input "Madame" at bounding box center [0, 0] width 0 height 0
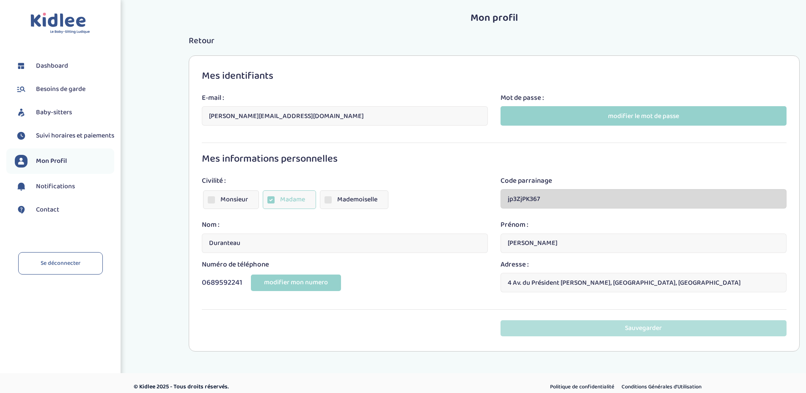
click at [585, 327] on button "Sauvegarder" at bounding box center [643, 328] width 286 height 16
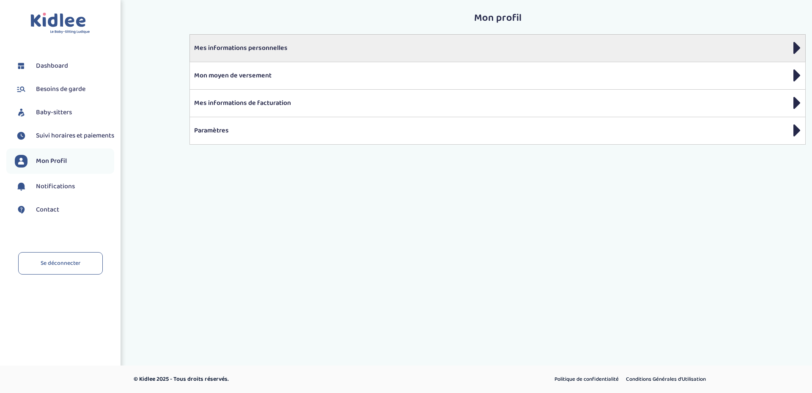
click at [254, 49] on p "Mes informations personnelles" at bounding box center [497, 48] width 607 height 10
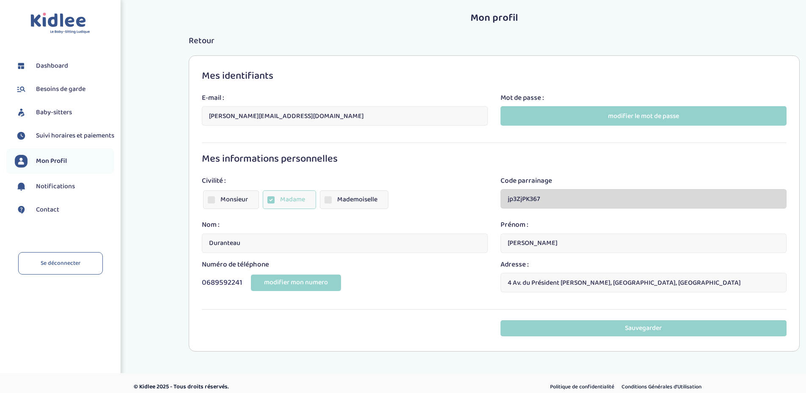
click at [184, 130] on div "Mes identifiants E-mail : [PERSON_NAME][EMAIL_ADDRESS][DOMAIN_NAME] Mot de pass…" at bounding box center [493, 203] width 623 height 296
